Goal: Find specific page/section: Find specific page/section

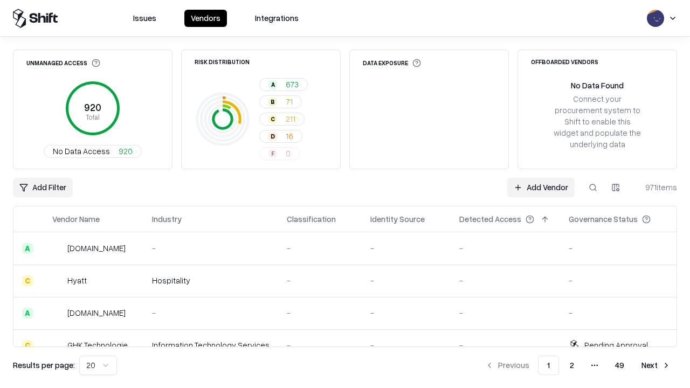
click at [345, 194] on div "Add Filter Add Vendor 971 items" at bounding box center [345, 187] width 664 height 19
click at [43, 188] on html "Issues Vendors Integrations Unmanaged Access 920 Total No Data Access 920 Risk …" at bounding box center [345, 194] width 690 height 388
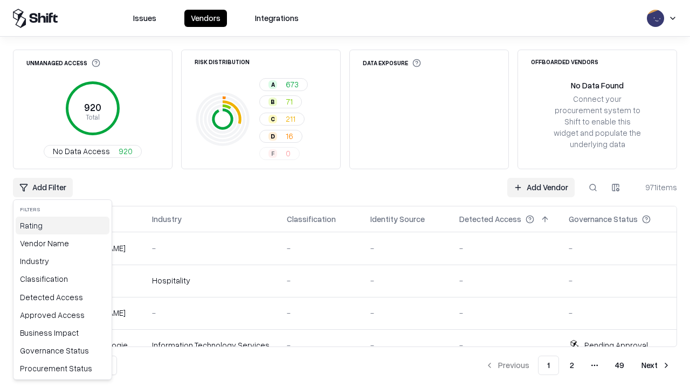
click at [63, 225] on div "Rating" at bounding box center [63, 226] width 94 height 18
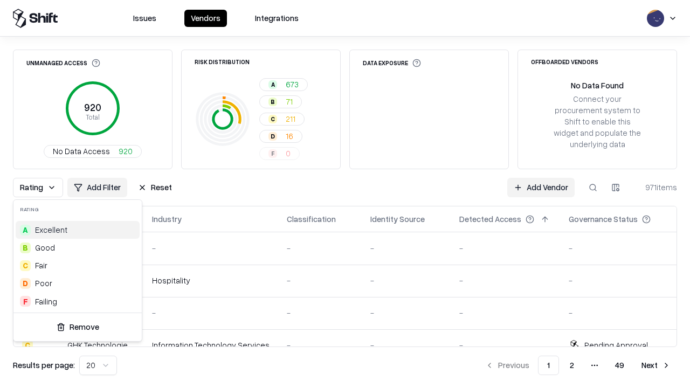
click at [345, 194] on html "Issues Vendors Integrations Unmanaged Access 920 Total No Data Access 920 Risk …" at bounding box center [345, 194] width 690 height 388
click at [345, 194] on div "Rating Add Filter Reset Add Vendor 971 items" at bounding box center [345, 187] width 664 height 19
click at [155, 188] on button "Reset" at bounding box center [154, 187] width 47 height 19
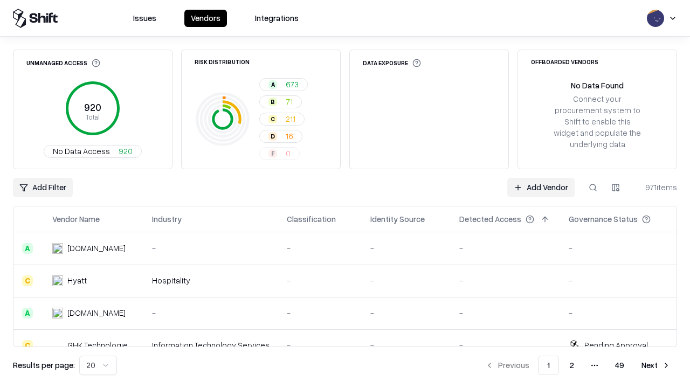
click at [345, 194] on div "Add Filter Add Vendor 971 items" at bounding box center [345, 187] width 664 height 19
click at [43, 188] on html "Issues Vendors Integrations Unmanaged Access 920 Total No Data Access 920 Risk …" at bounding box center [345, 194] width 690 height 388
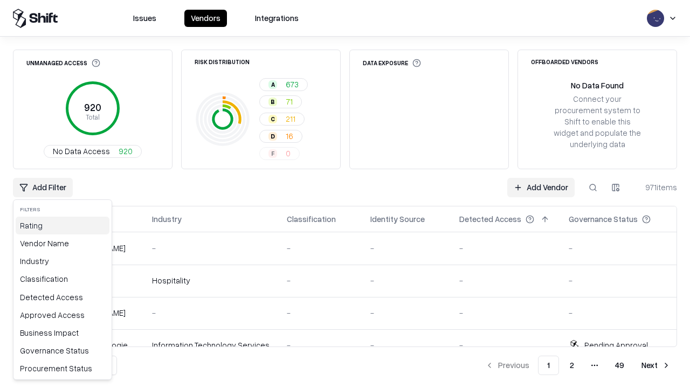
click at [63, 225] on div "Rating" at bounding box center [63, 226] width 94 height 18
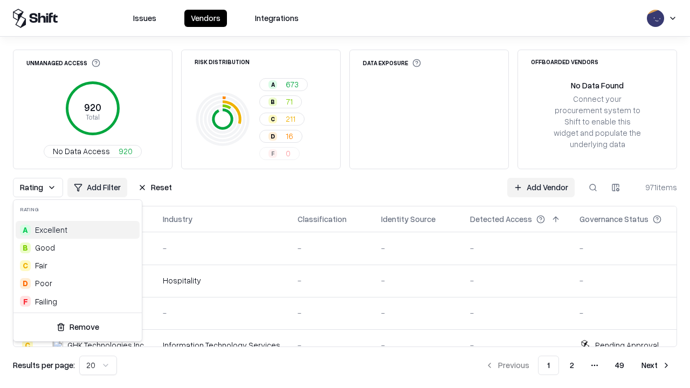
click at [78, 230] on div "A Excellent" at bounding box center [78, 230] width 124 height 18
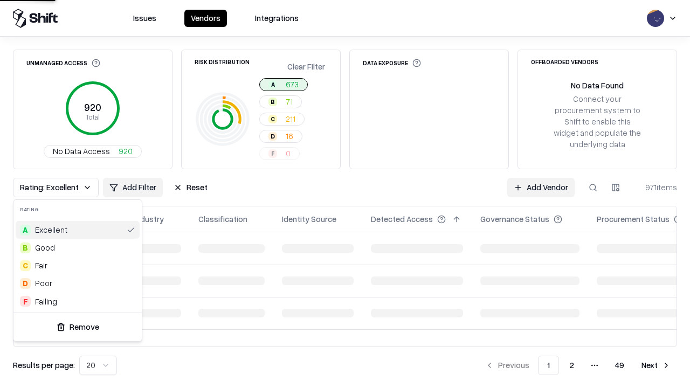
click at [345, 194] on html "Issues Vendors Integrations Unmanaged Access 920 Total No Data Access 920 Risk …" at bounding box center [345, 194] width 690 height 388
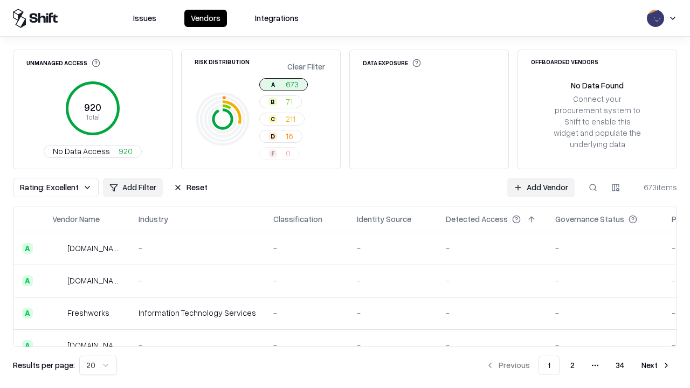
click at [345, 194] on div "Rating: Excellent Add Filter Reset Add Vendor 673 items" at bounding box center [345, 187] width 664 height 19
click at [190, 188] on button "Reset" at bounding box center [190, 187] width 47 height 19
click at [345, 194] on div "Add Filter Add Vendor 673 items" at bounding box center [345, 187] width 664 height 19
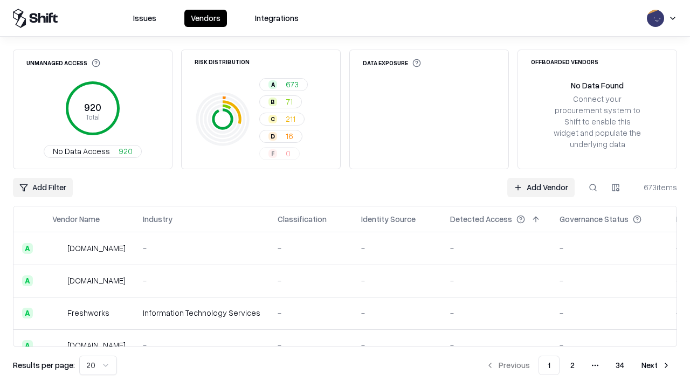
click at [43, 188] on html "Issues Vendors Integrations Unmanaged Access 920 Total No Data Access 920 Risk …" at bounding box center [345, 194] width 690 height 388
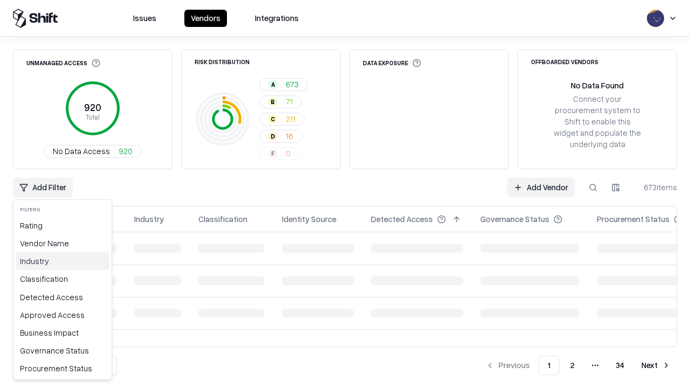
click at [63, 261] on div "Industry" at bounding box center [63, 261] width 94 height 18
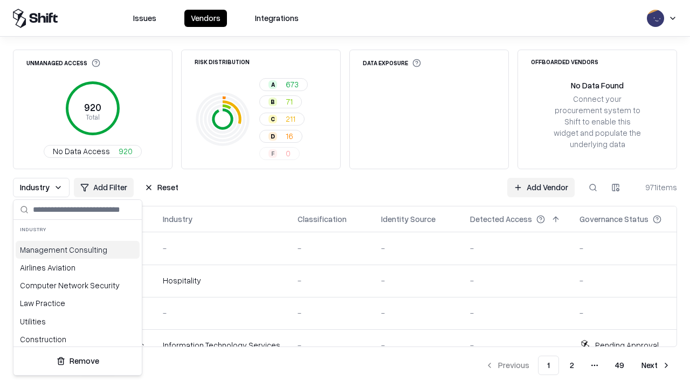
click at [345, 194] on html "Issues Vendors Integrations Unmanaged Access 920 Total No Data Access 920 Risk …" at bounding box center [345, 194] width 690 height 388
